Goal: Task Accomplishment & Management: Use online tool/utility

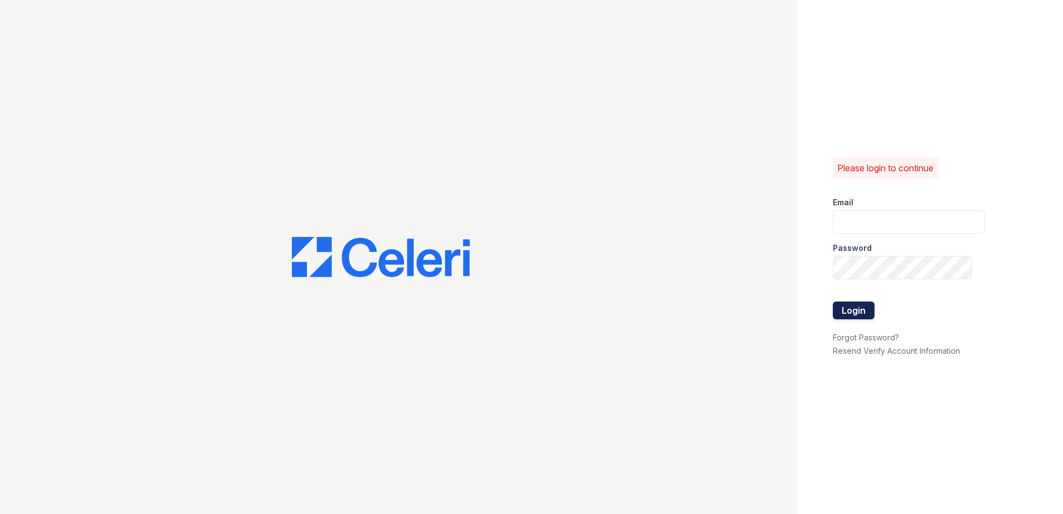
type input "[EMAIL_ADDRESS][DOMAIN_NAME]"
click at [864, 304] on button "Login" at bounding box center [854, 310] width 42 height 18
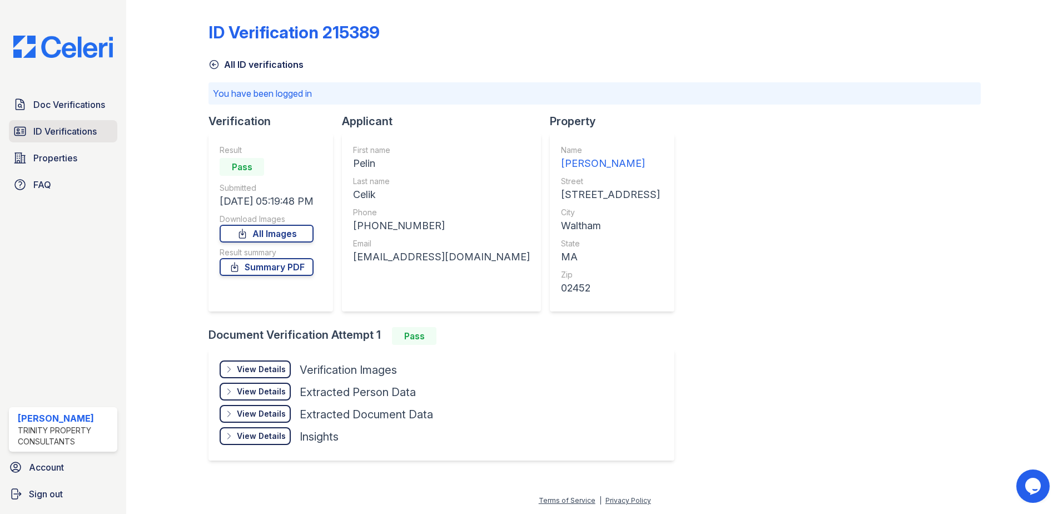
click at [59, 129] on span "ID Verifications" at bounding box center [64, 131] width 63 height 13
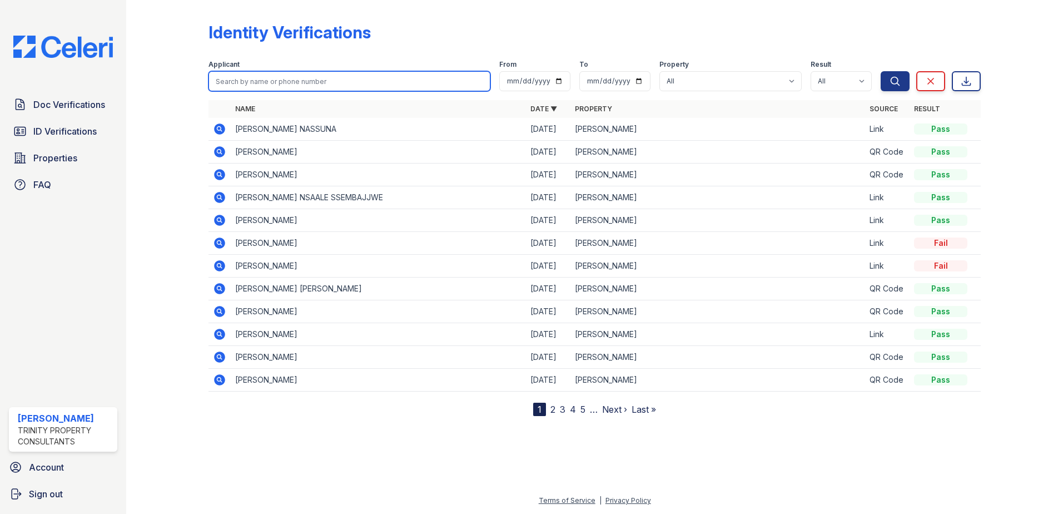
click at [325, 83] on input "search" at bounding box center [349, 81] width 282 height 20
click at [155, 102] on div at bounding box center [176, 209] width 64 height 411
click at [223, 131] on icon at bounding box center [219, 128] width 11 height 11
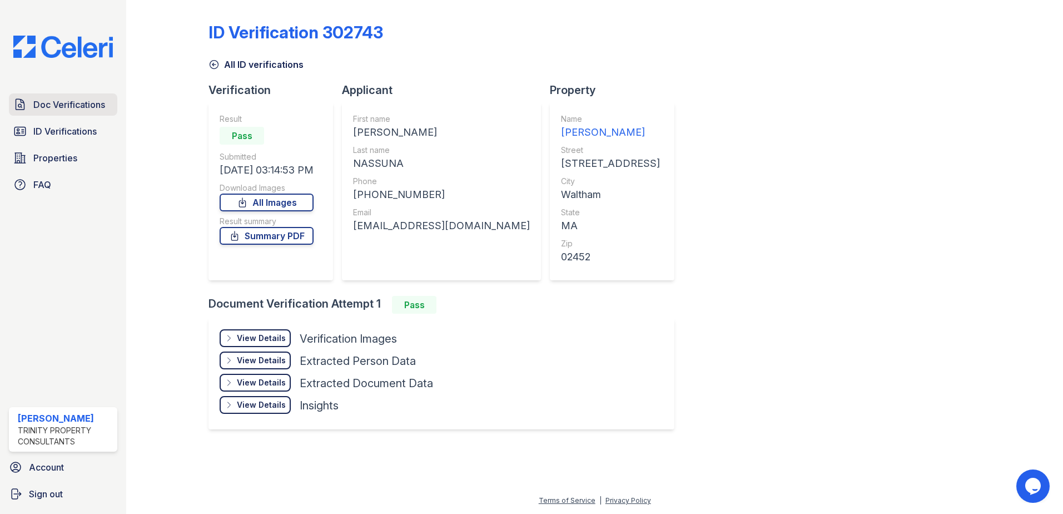
click at [43, 99] on span "Doc Verifications" at bounding box center [69, 104] width 72 height 13
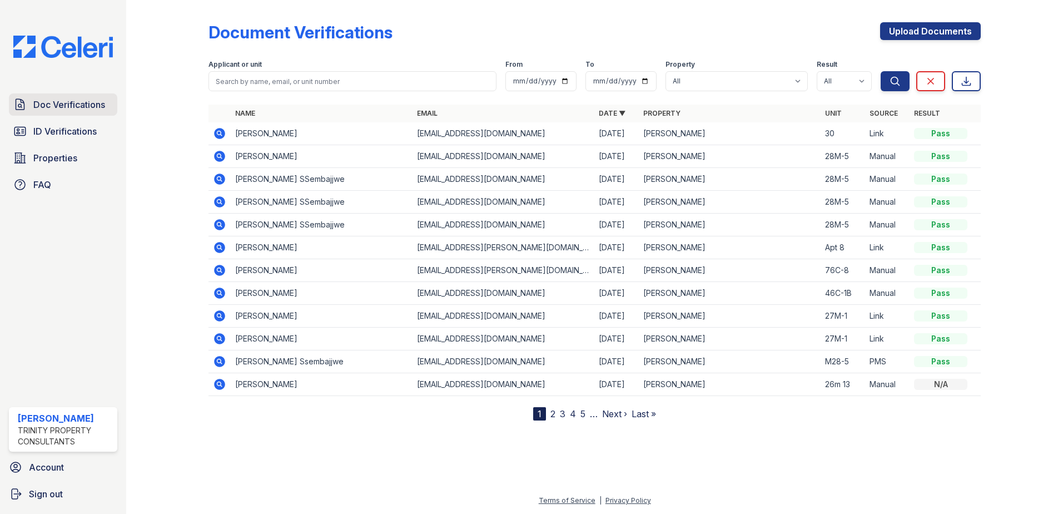
click at [71, 101] on span "Doc Verifications" at bounding box center [69, 104] width 72 height 13
click at [224, 131] on icon at bounding box center [219, 133] width 11 height 11
click at [42, 131] on span "ID Verifications" at bounding box center [64, 131] width 63 height 13
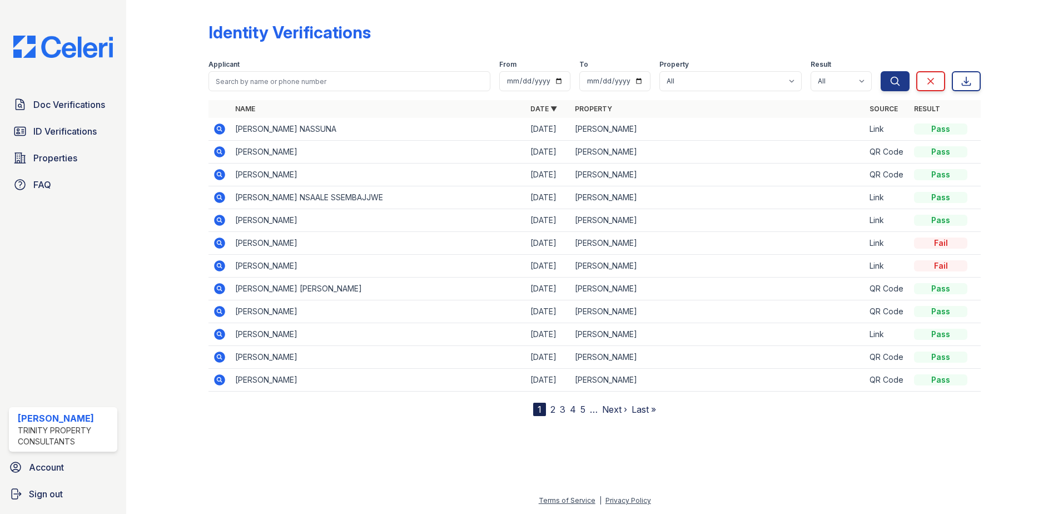
click at [222, 130] on icon at bounding box center [219, 128] width 11 height 11
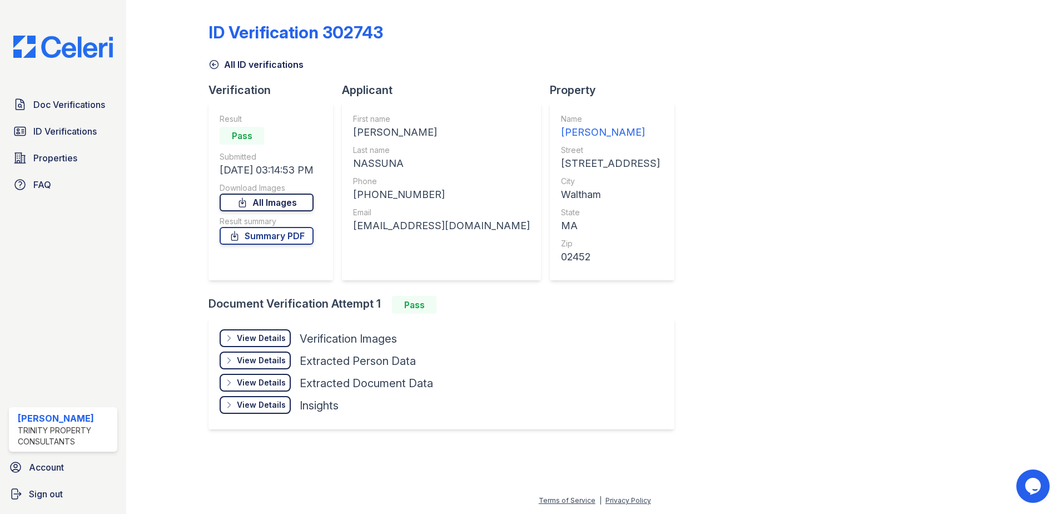
click at [280, 206] on link "All Images" at bounding box center [267, 202] width 94 height 18
click at [279, 241] on link "Summary PDF" at bounding box center [267, 236] width 94 height 18
click at [183, 19] on div at bounding box center [176, 224] width 64 height 440
click at [69, 96] on link "Doc Verifications" at bounding box center [63, 104] width 108 height 22
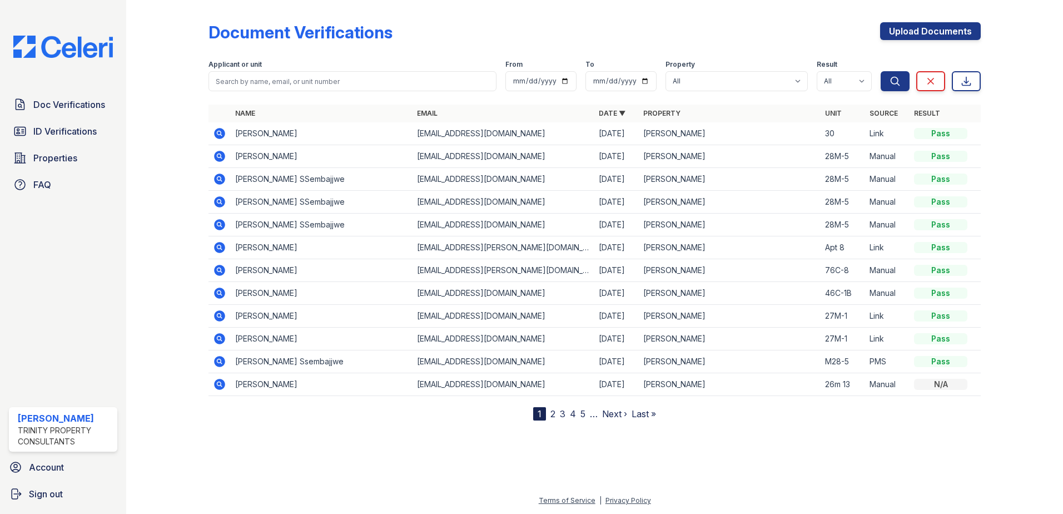
click at [221, 136] on icon at bounding box center [219, 133] width 11 height 11
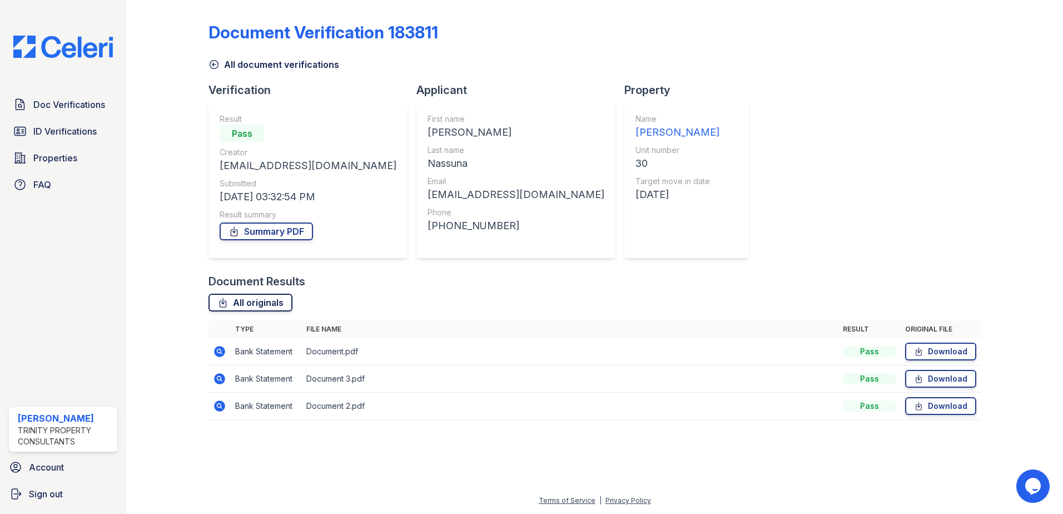
click at [241, 303] on link "All originals" at bounding box center [250, 303] width 84 height 18
click at [266, 227] on link "Summary PDF" at bounding box center [266, 231] width 93 height 18
click at [210, 61] on icon at bounding box center [213, 64] width 11 height 11
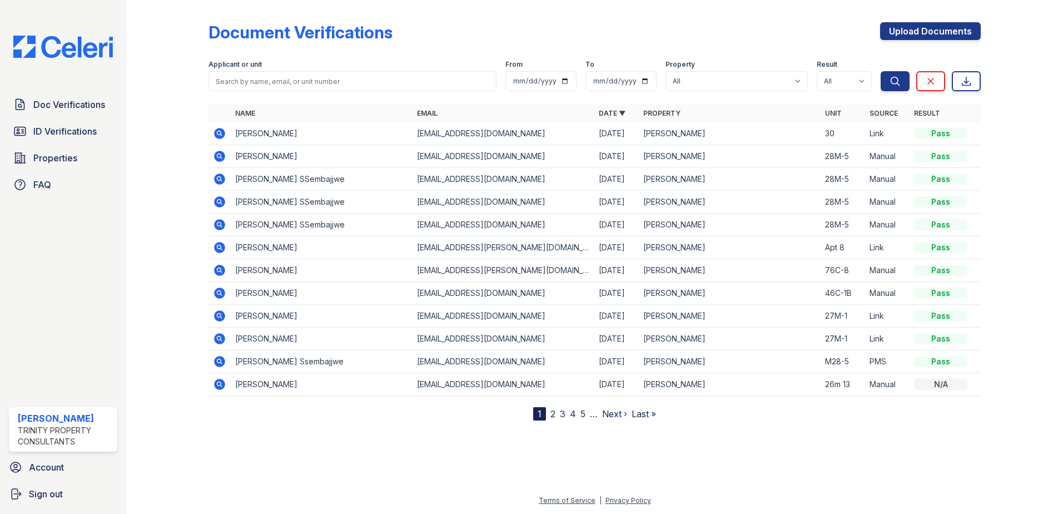
click at [266, 133] on td "Shamim Nassuna" at bounding box center [322, 133] width 182 height 23
click at [218, 131] on icon at bounding box center [219, 133] width 11 height 11
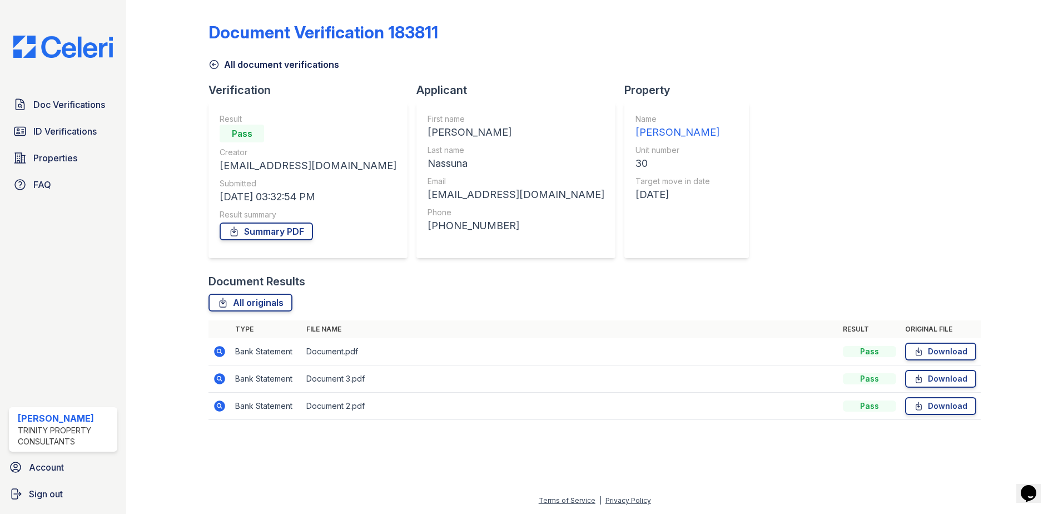
click at [223, 347] on icon at bounding box center [219, 351] width 11 height 11
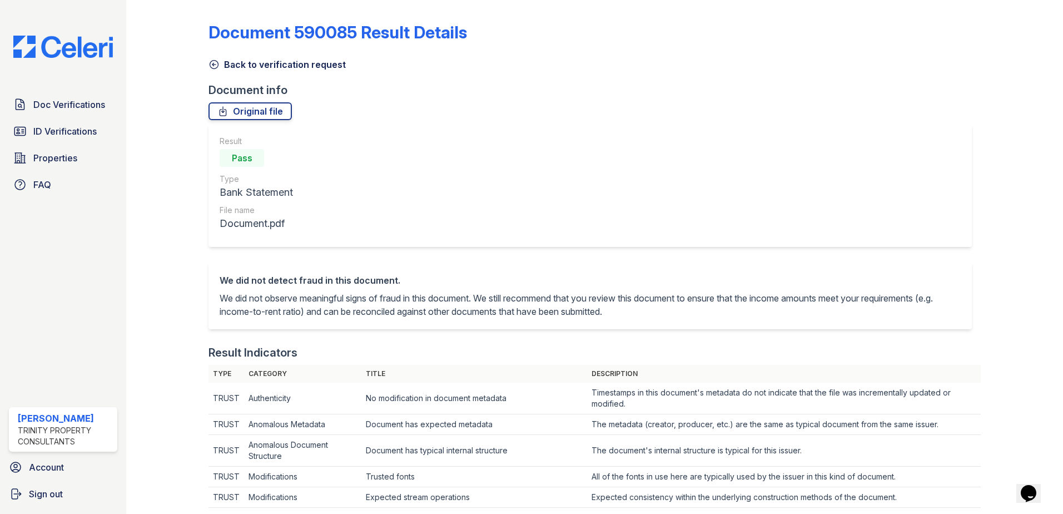
click at [211, 68] on icon at bounding box center [214, 65] width 8 height 8
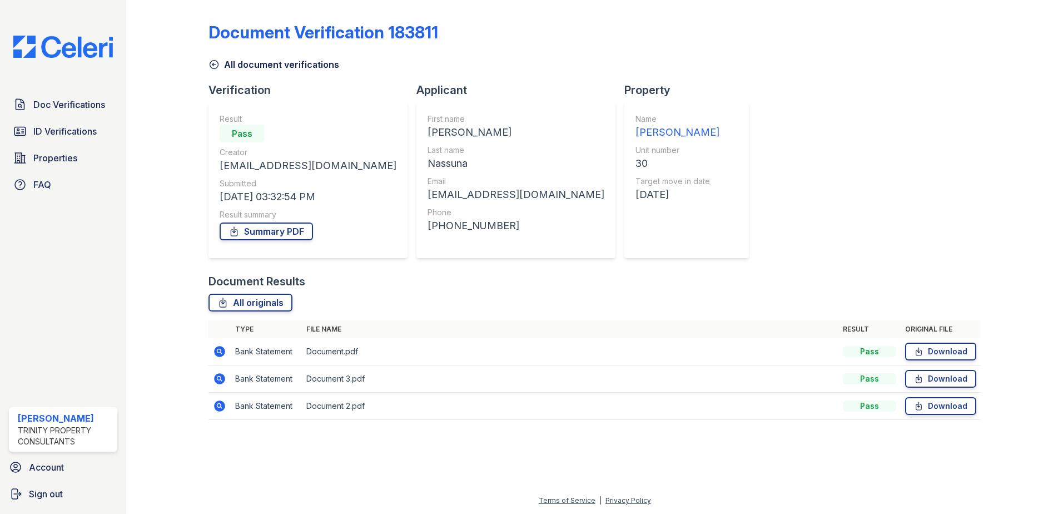
click at [210, 68] on icon at bounding box center [213, 64] width 11 height 11
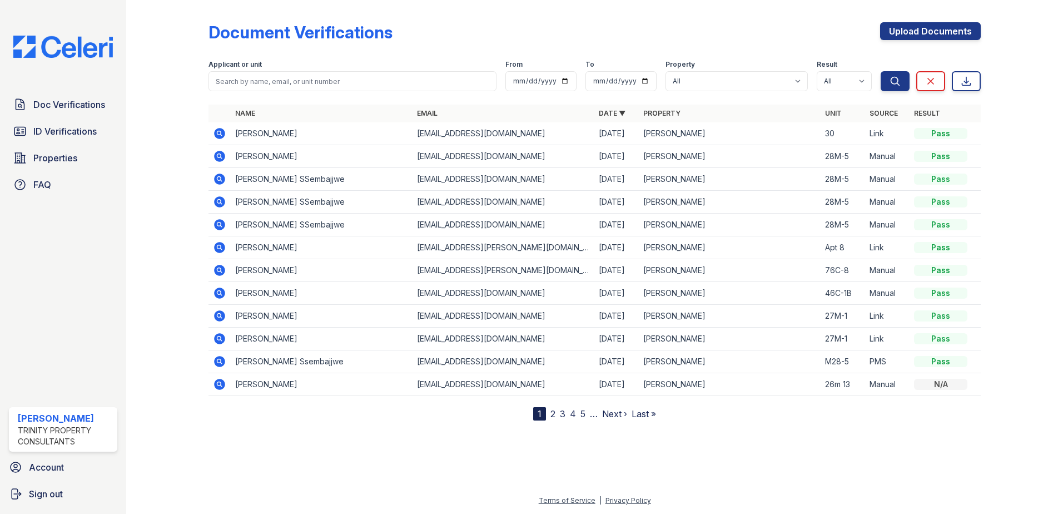
click at [221, 294] on icon at bounding box center [219, 292] width 13 height 13
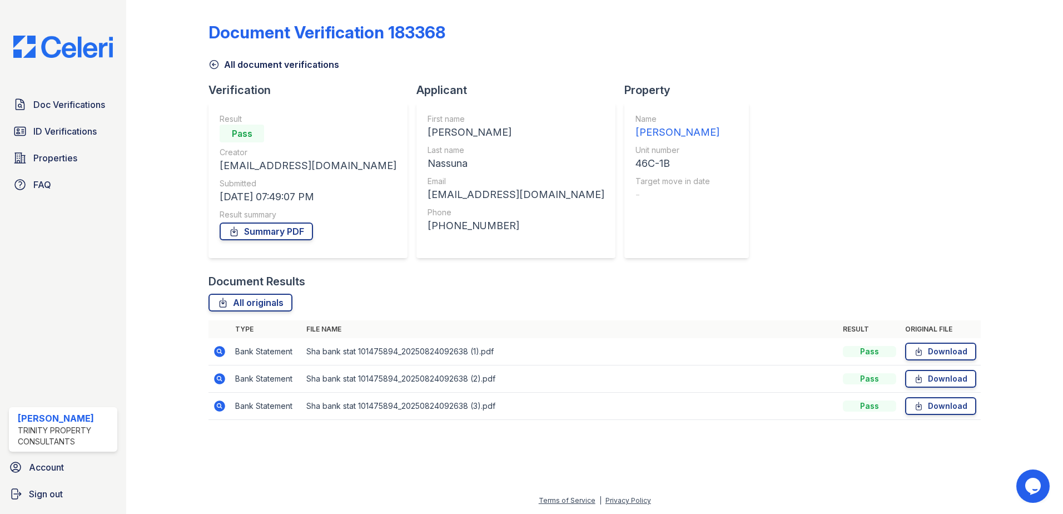
click at [220, 355] on icon at bounding box center [219, 351] width 11 height 11
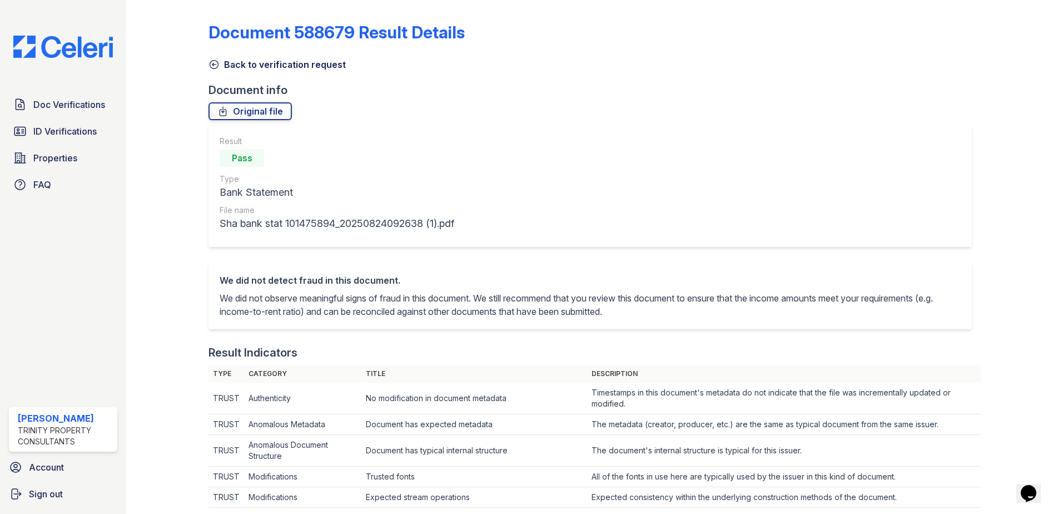
click at [211, 64] on icon at bounding box center [213, 64] width 11 height 11
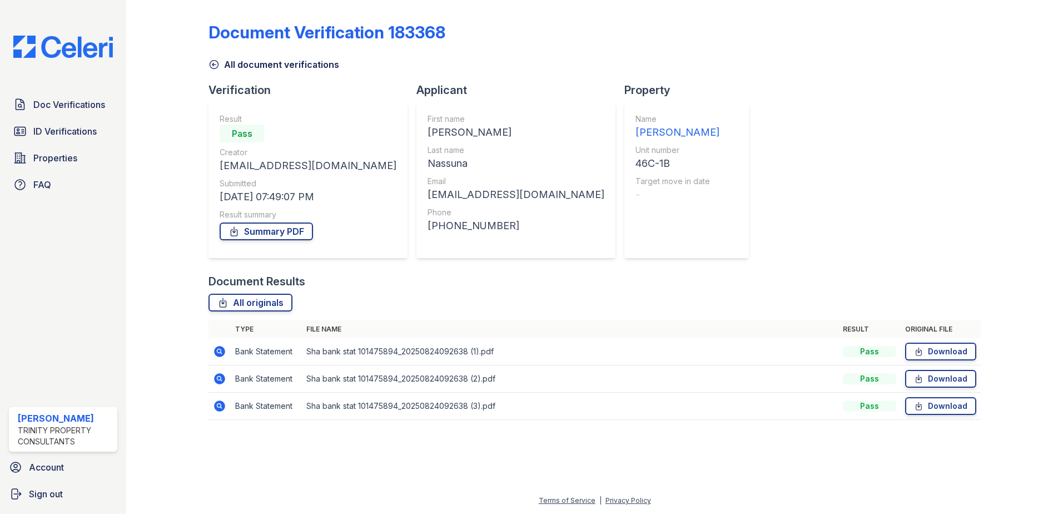
click at [216, 61] on icon at bounding box center [214, 65] width 8 height 8
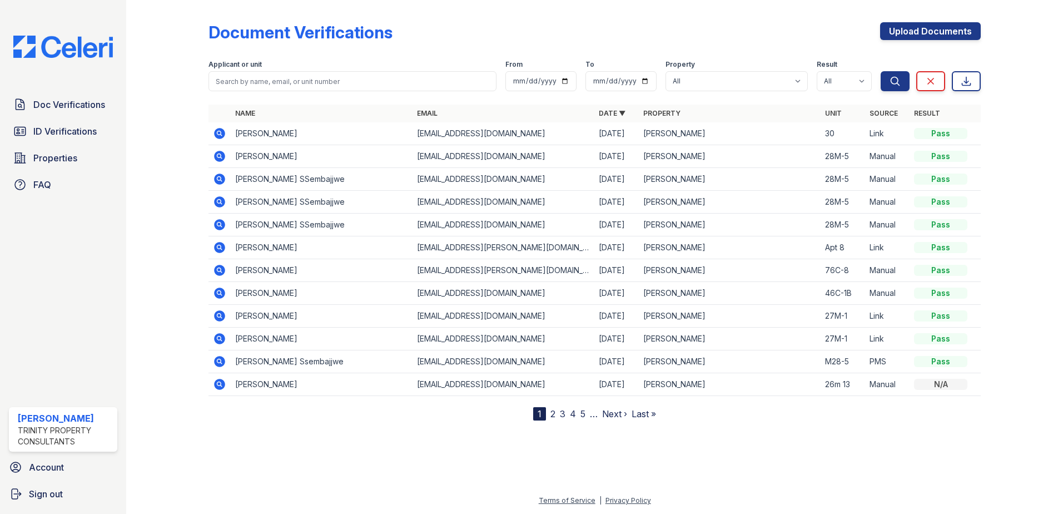
click at [219, 130] on icon at bounding box center [219, 133] width 11 height 11
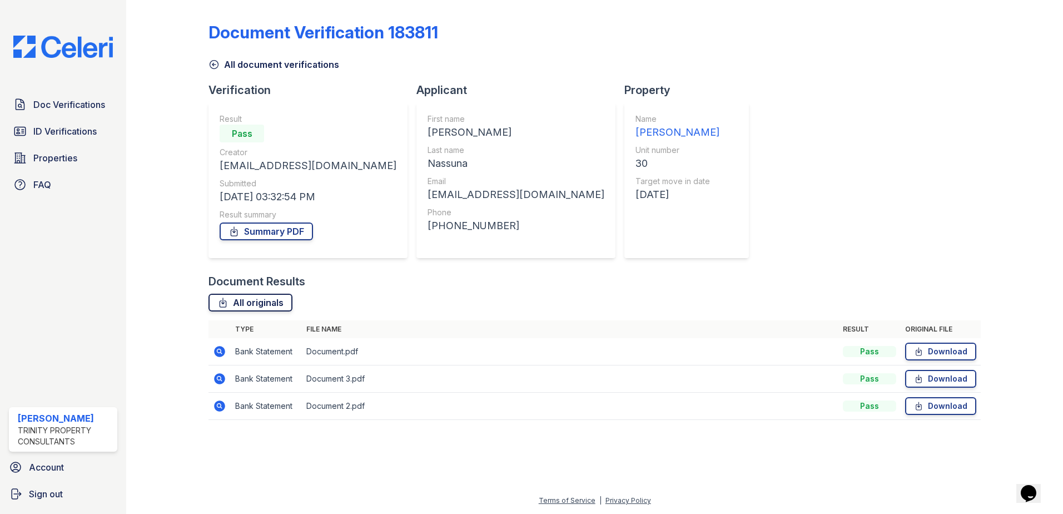
click at [252, 306] on link "All originals" at bounding box center [250, 303] width 84 height 18
click at [267, 230] on link "Summary PDF" at bounding box center [266, 231] width 93 height 18
click at [213, 62] on icon at bounding box center [213, 64] width 11 height 11
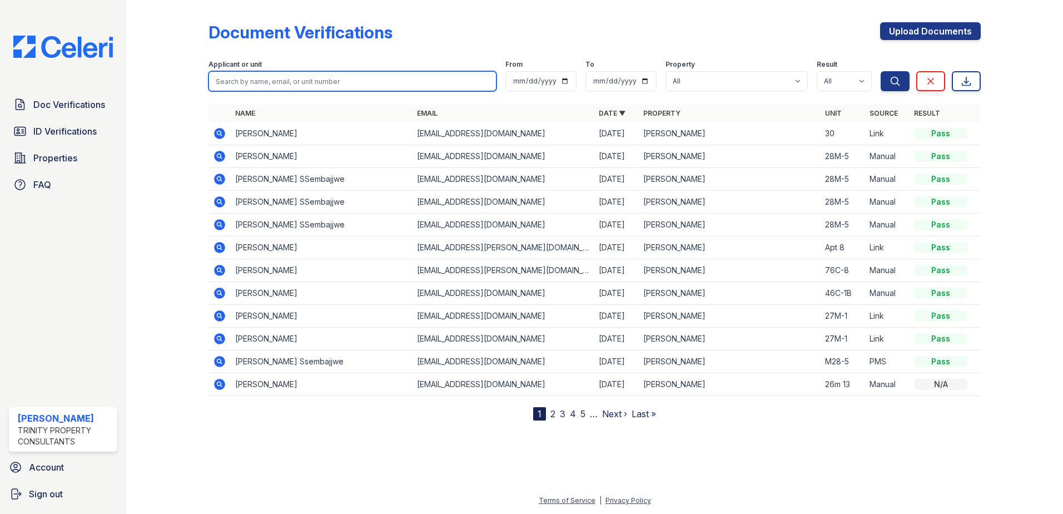
click at [287, 80] on input "search" at bounding box center [352, 81] width 288 height 20
type input "shamim"
click at [881, 71] on button "Search" at bounding box center [895, 81] width 29 height 20
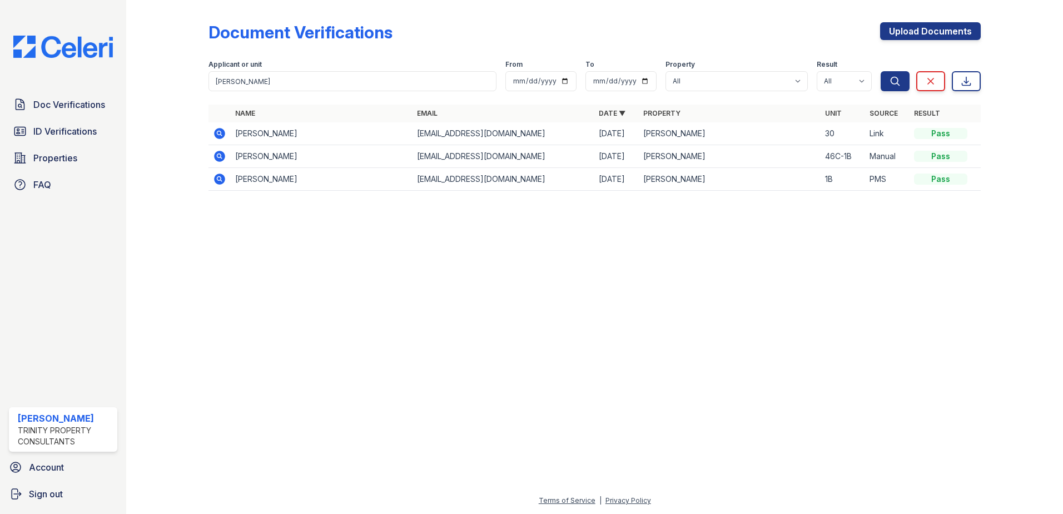
click at [216, 132] on icon at bounding box center [219, 133] width 11 height 11
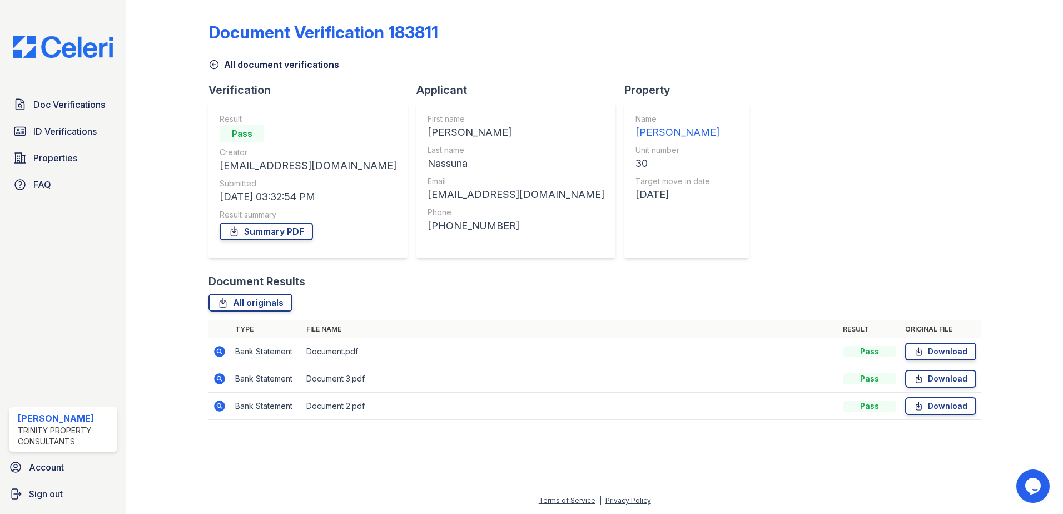
click at [216, 63] on icon at bounding box center [213, 64] width 11 height 11
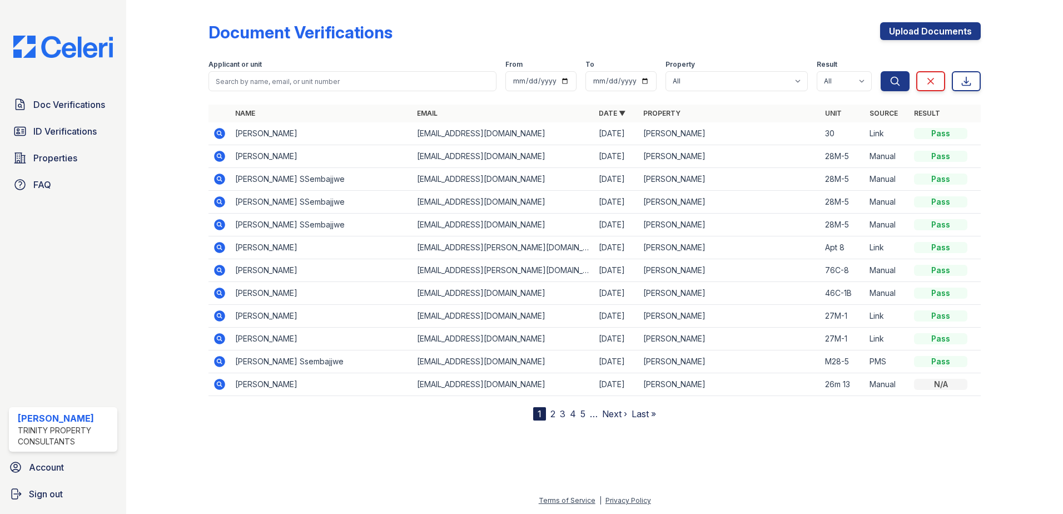
click at [217, 131] on icon at bounding box center [219, 133] width 11 height 11
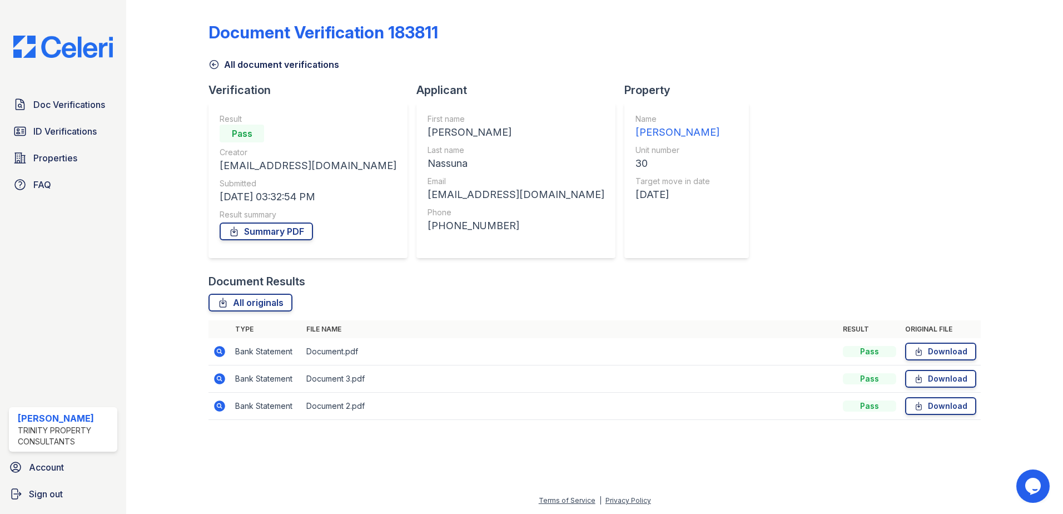
click at [220, 360] on td at bounding box center [219, 351] width 22 height 27
click at [220, 356] on icon at bounding box center [219, 351] width 11 height 11
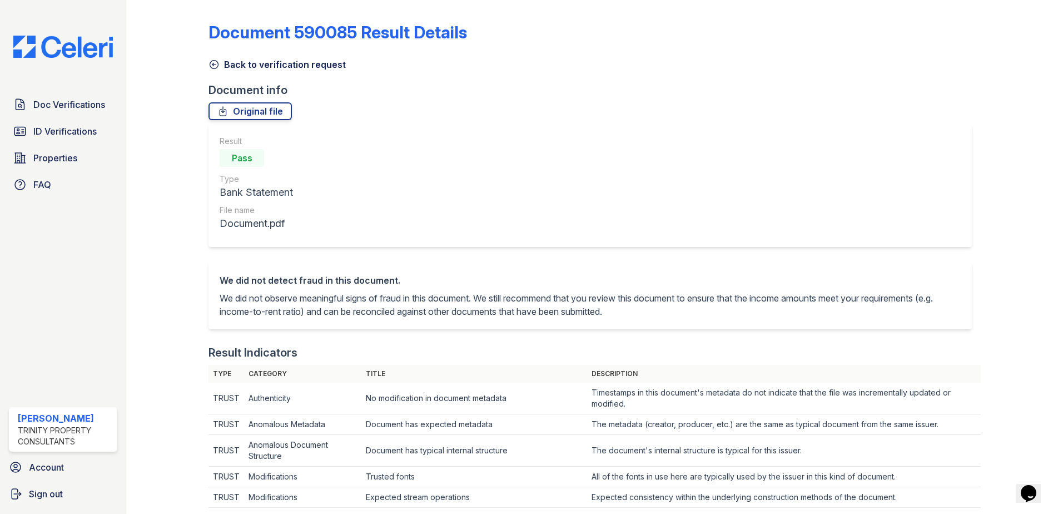
click at [212, 61] on icon at bounding box center [214, 65] width 8 height 8
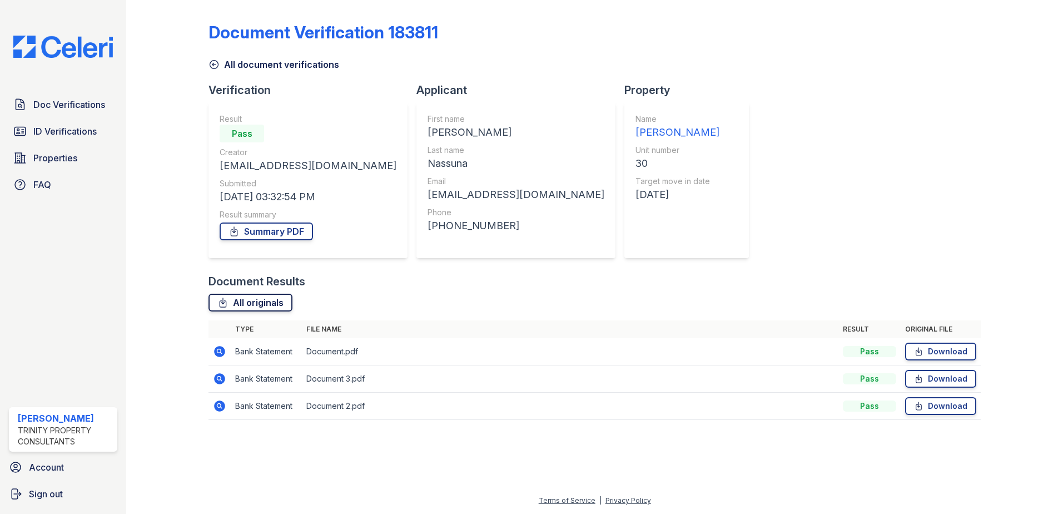
click at [242, 307] on link "All originals" at bounding box center [250, 303] width 84 height 18
click at [178, 16] on div at bounding box center [176, 217] width 64 height 426
click at [76, 110] on span "Doc Verifications" at bounding box center [69, 104] width 72 height 13
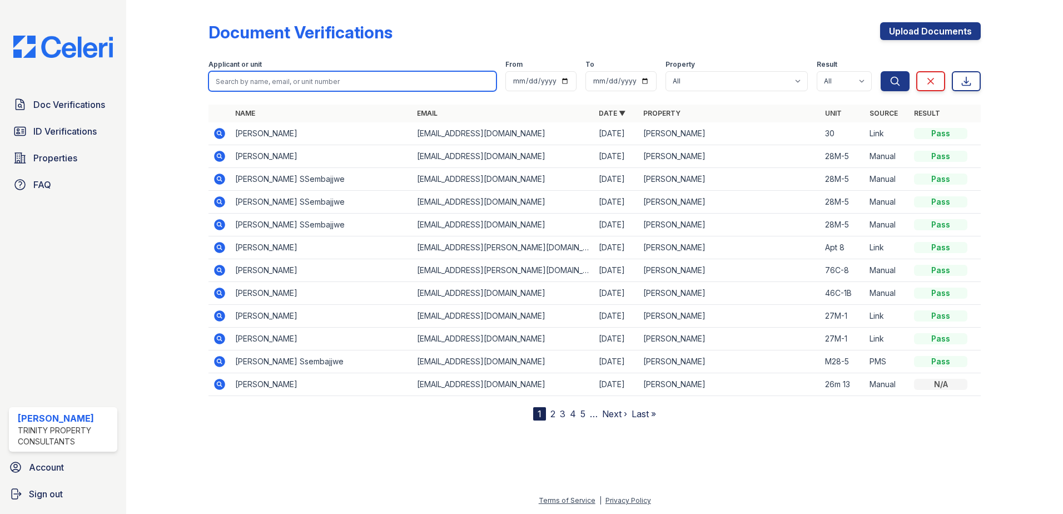
click at [285, 78] on input "search" at bounding box center [352, 81] width 288 height 20
type input "Ramesh"
click at [881, 71] on button "Search" at bounding box center [895, 81] width 29 height 20
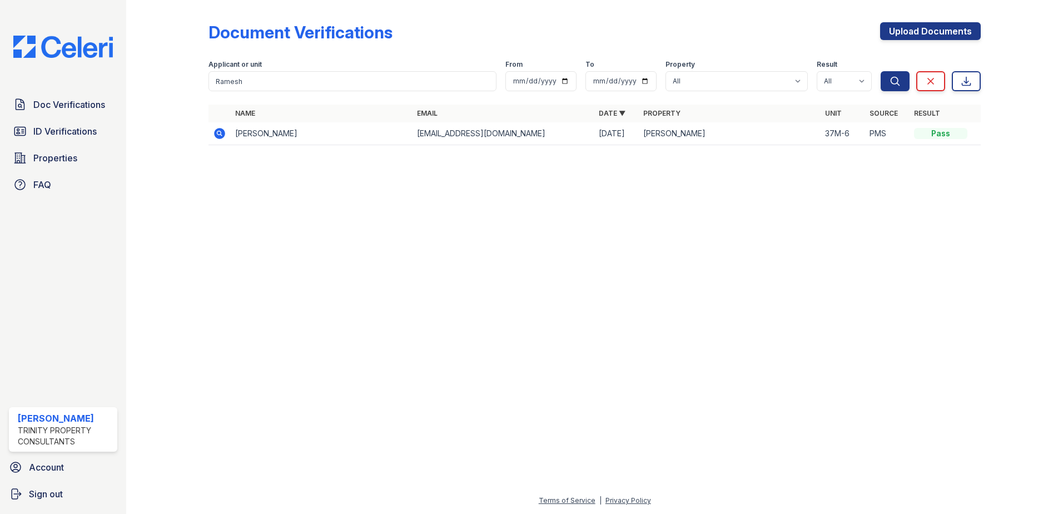
click at [221, 135] on icon at bounding box center [219, 133] width 13 height 13
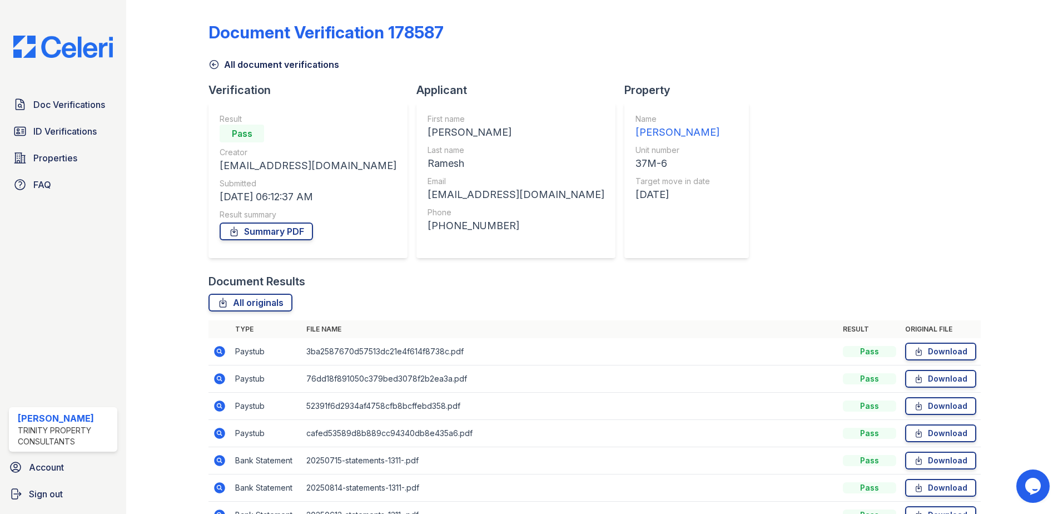
click at [220, 62] on link "All document verifications" at bounding box center [273, 64] width 131 height 13
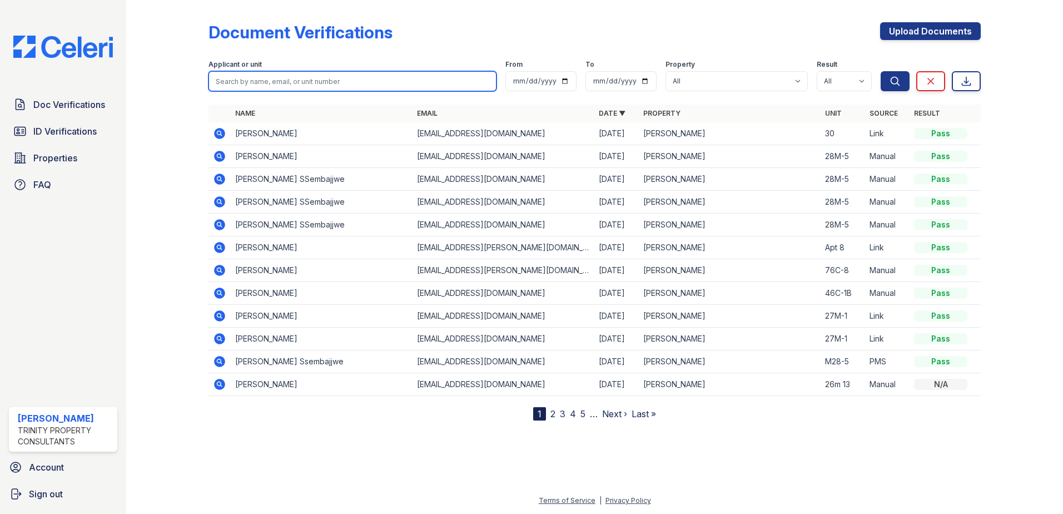
click at [272, 85] on input "search" at bounding box center [352, 81] width 288 height 20
type input "ramesh"
click at [881, 71] on button "Search" at bounding box center [895, 81] width 29 height 20
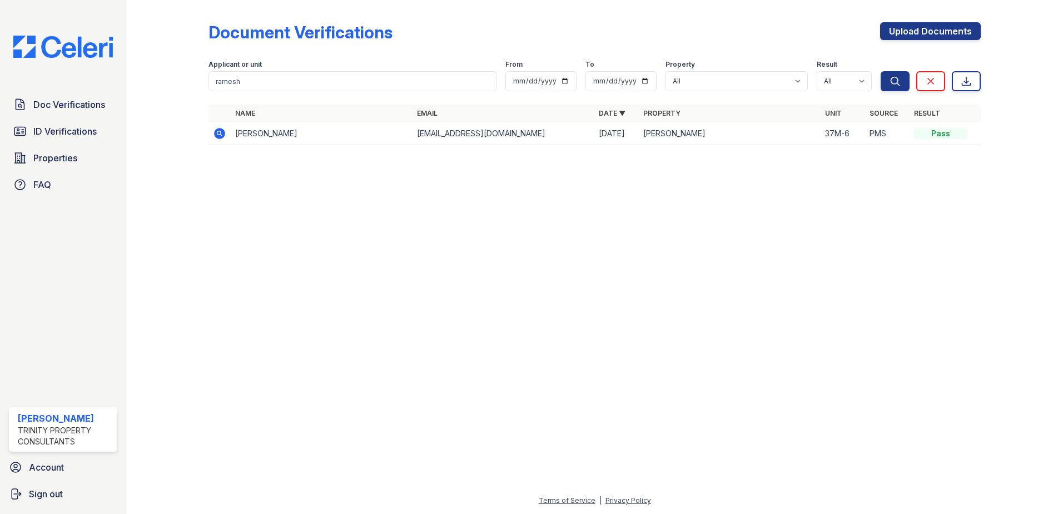
click at [264, 130] on td "Bhargavi Ramesh" at bounding box center [322, 133] width 182 height 23
click at [223, 134] on icon at bounding box center [219, 133] width 11 height 11
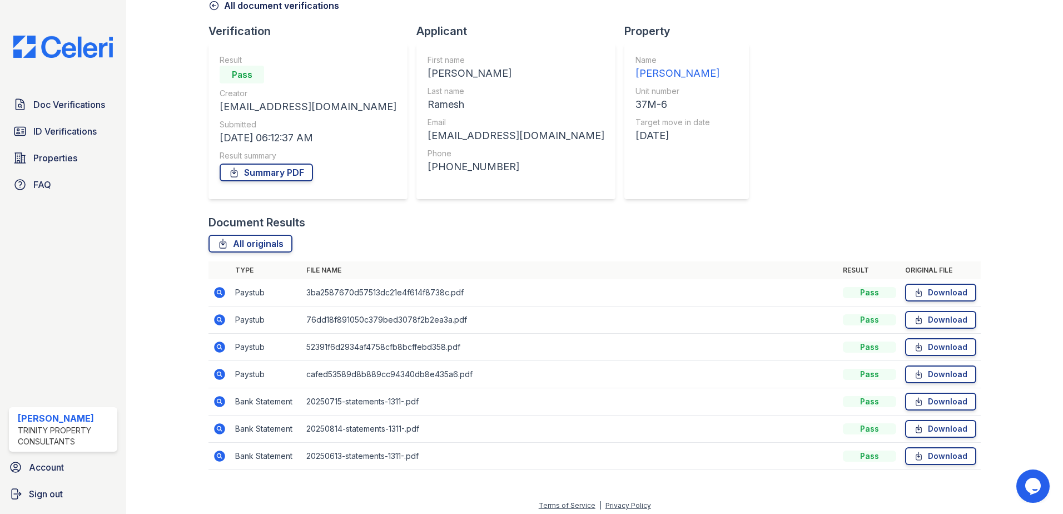
scroll to position [64, 0]
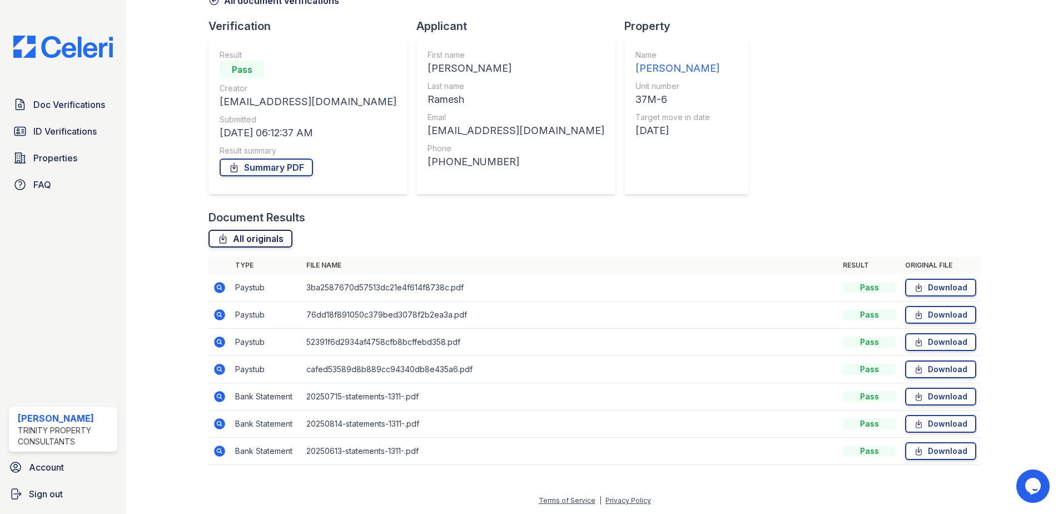
click at [255, 237] on link "All originals" at bounding box center [250, 239] width 84 height 18
